Goal: Purchase product/service

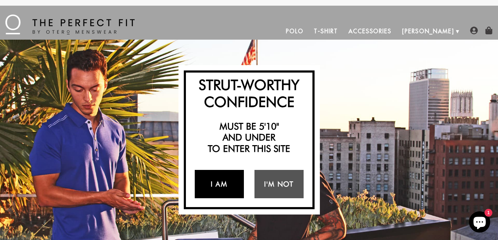
click at [217, 179] on link "I Am" at bounding box center [219, 184] width 49 height 28
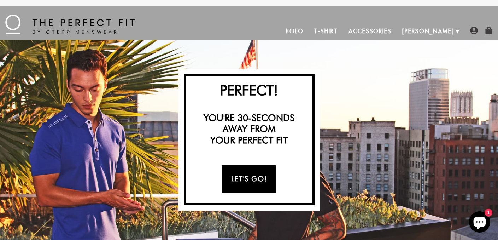
click at [250, 177] on link "Let's Go!" at bounding box center [248, 178] width 53 height 28
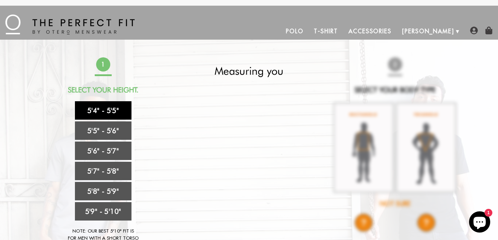
click at [108, 110] on link "5'4" - 5'5"" at bounding box center [103, 110] width 57 height 18
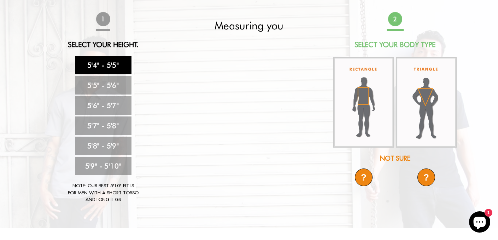
scroll to position [24, 0]
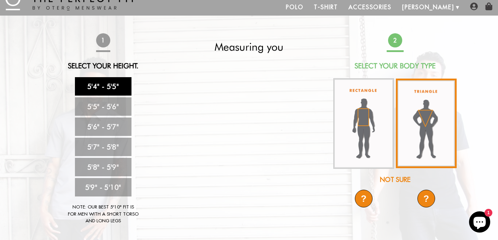
click at [422, 108] on img at bounding box center [426, 122] width 61 height 89
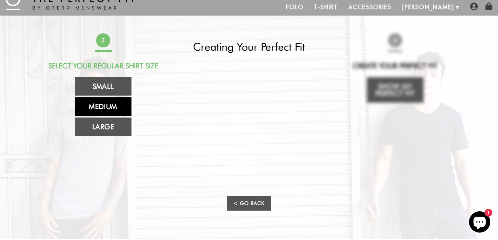
click at [116, 105] on link "Medium" at bounding box center [103, 106] width 57 height 18
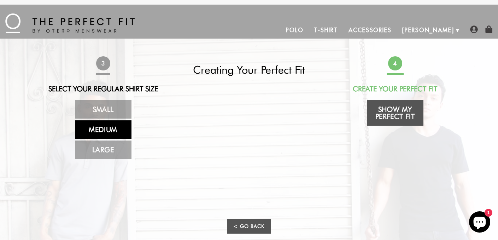
scroll to position [0, 0]
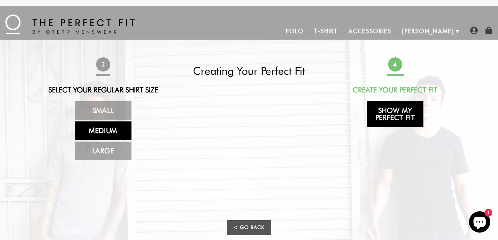
click at [384, 113] on link "Show My Perfect Fit" at bounding box center [395, 113] width 57 height 25
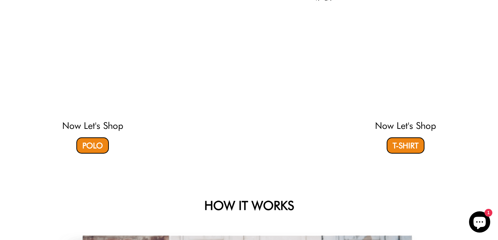
select select "triangle"
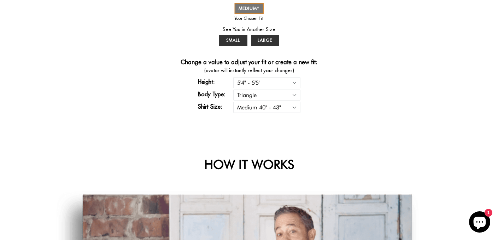
scroll to position [290, 0]
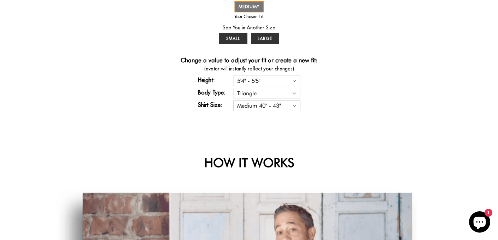
click at [293, 106] on select "Small 36" - 39" Medium 40" - 43" Large 44" - 47"" at bounding box center [266, 105] width 67 height 11
select select "S"
click at [233, 100] on select "Small 36" - 39" Medium 40" - 43" Large 44" - 47"" at bounding box center [266, 105] width 67 height 11
select select "triangle"
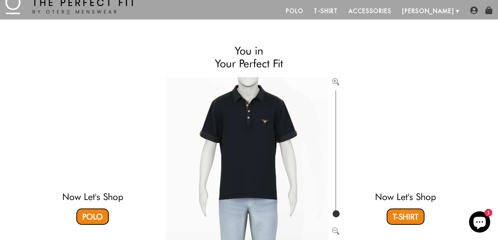
scroll to position [0, 0]
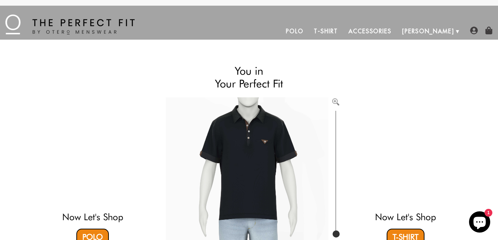
click at [397, 29] on link "Accessories" at bounding box center [370, 31] width 54 height 17
